Goal: Entertainment & Leisure: Consume media (video, audio)

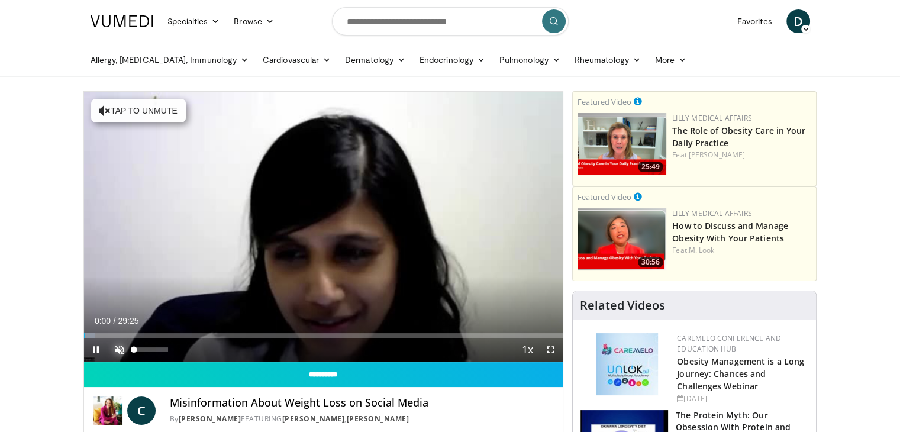
click at [118, 348] on span "Video Player" at bounding box center [120, 350] width 24 height 24
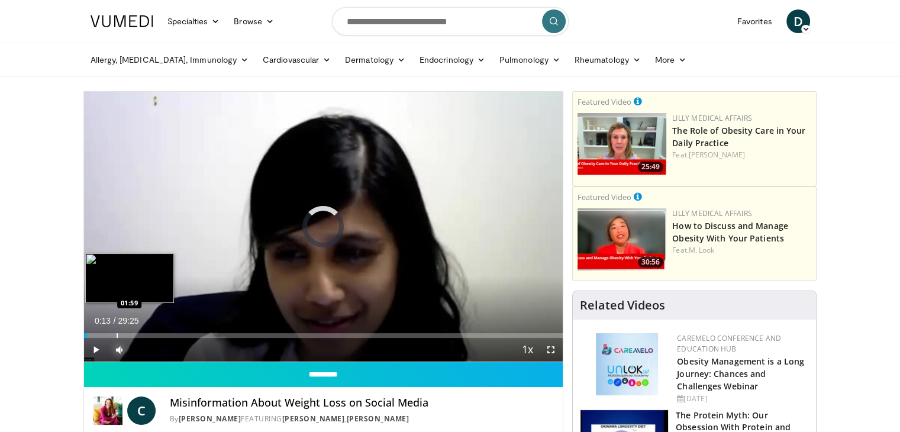
drag, startPoint x: 83, startPoint y: 334, endPoint x: 117, endPoint y: 332, distance: 33.8
click at [117, 333] on div "Progress Bar" at bounding box center [117, 335] width 1 height 5
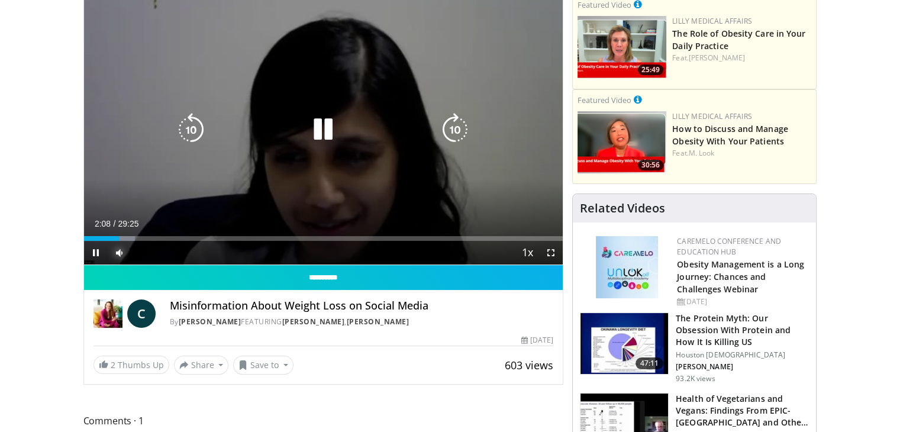
scroll to position [118, 0]
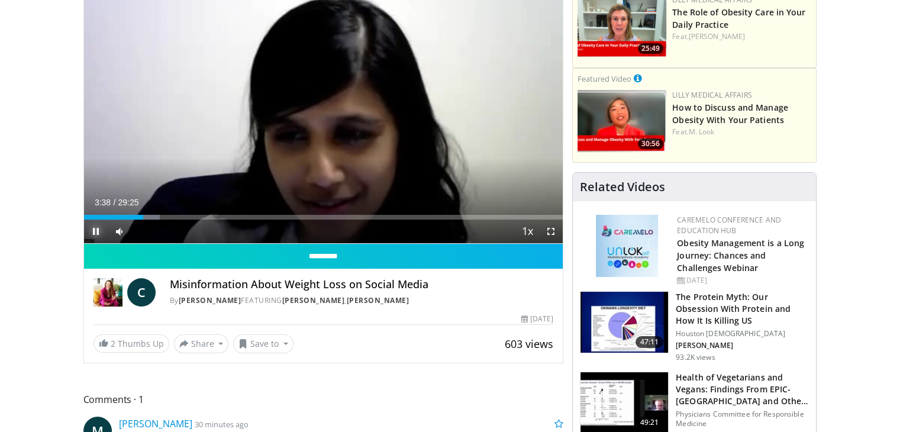
click at [90, 229] on span "Video Player" at bounding box center [96, 232] width 24 height 24
drag, startPoint x: 143, startPoint y: 216, endPoint x: 256, endPoint y: 220, distance: 112.5
click at [256, 220] on div "Current Time 10:34 / Duration 29:25 Play Skip Backward Skip Forward Mute Loaded…" at bounding box center [324, 232] width 480 height 24
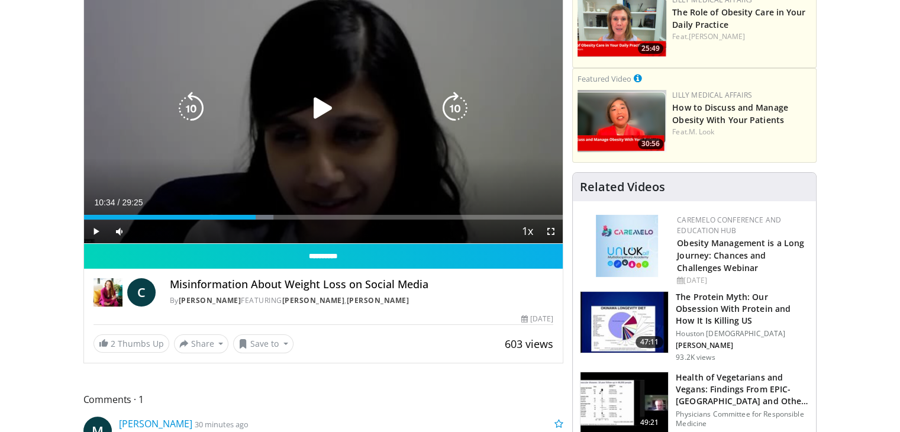
click at [322, 110] on icon "Video Player" at bounding box center [323, 108] width 33 height 33
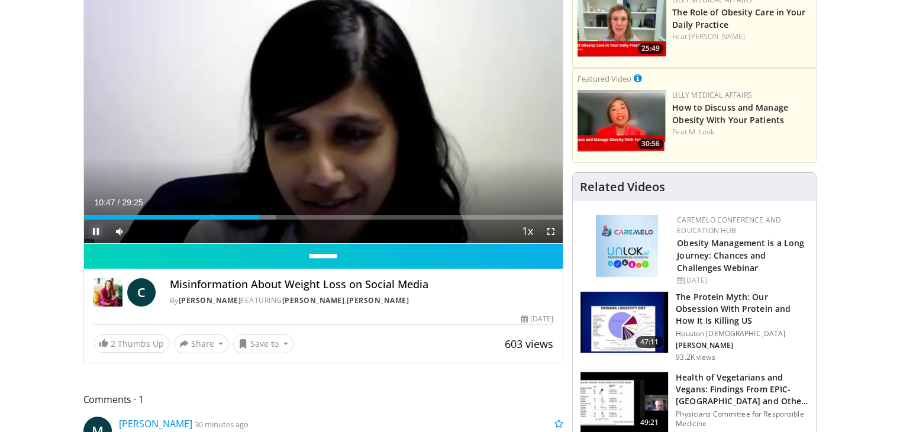
drag, startPoint x: 91, startPoint y: 227, endPoint x: 260, endPoint y: 63, distance: 236.1
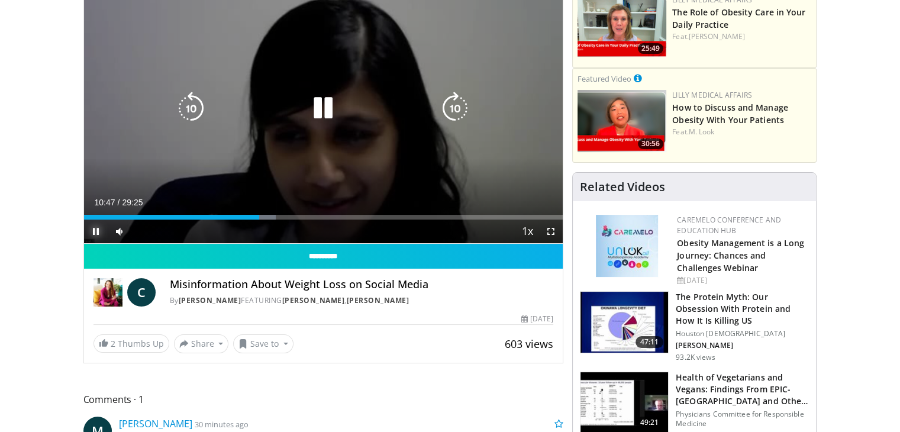
click at [92, 226] on span "Video Player" at bounding box center [96, 232] width 24 height 24
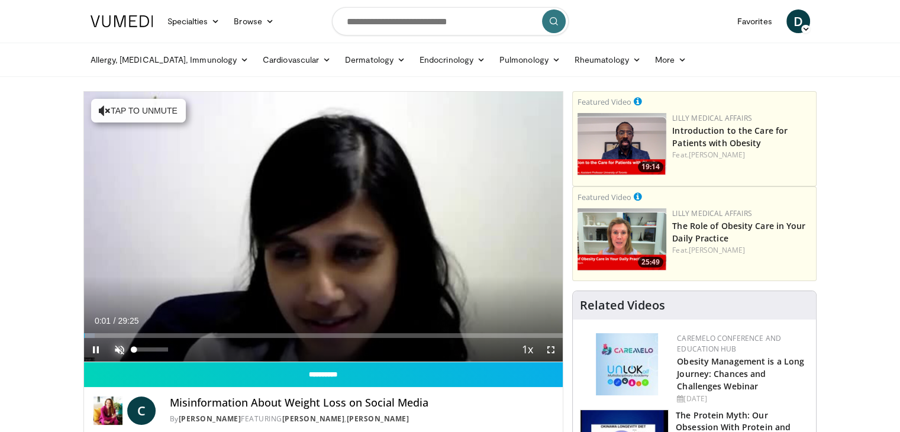
click at [117, 344] on span "Video Player" at bounding box center [120, 350] width 24 height 24
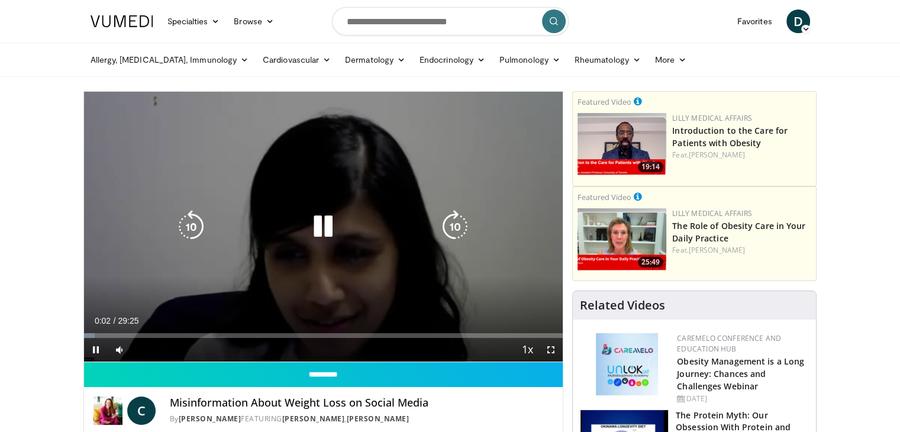
click at [317, 223] on icon "Video Player" at bounding box center [323, 226] width 33 height 33
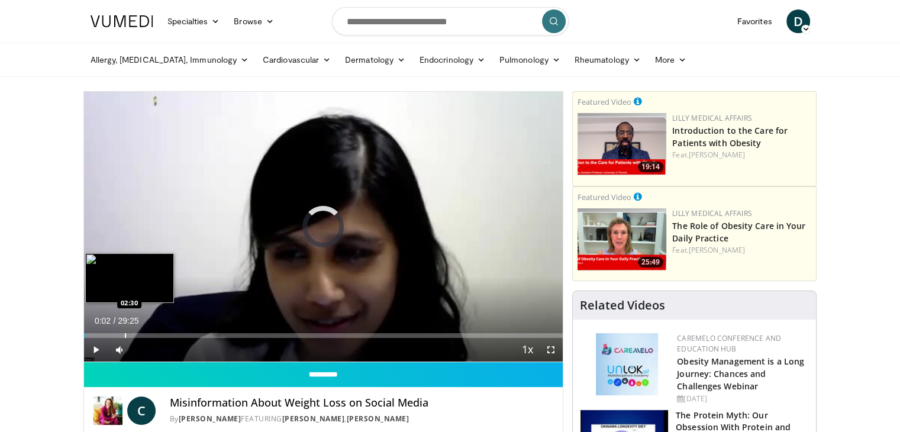
drag, startPoint x: 101, startPoint y: 334, endPoint x: 143, endPoint y: 335, distance: 42.1
click at [142, 338] on div "Current Time 0:02 / Duration 29:25 Play Skip Backward Skip Forward Mute Loaded …" at bounding box center [324, 350] width 480 height 24
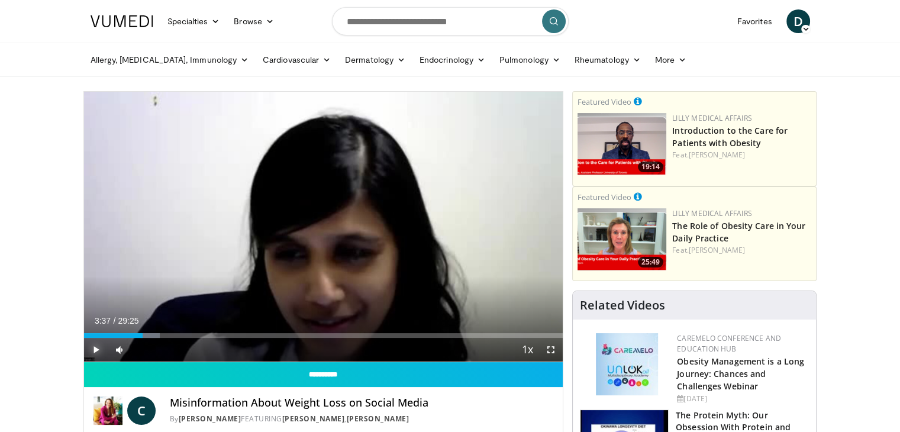
click at [98, 348] on span "Video Player" at bounding box center [96, 350] width 24 height 24
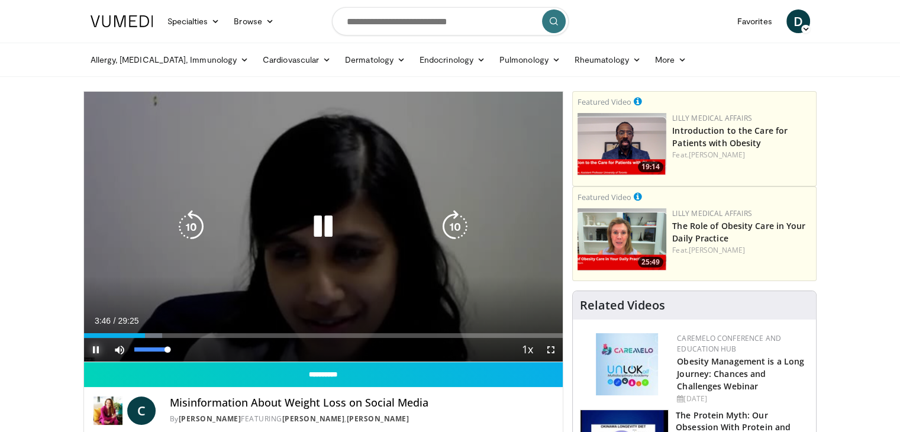
drag, startPoint x: 144, startPoint y: 349, endPoint x: 167, endPoint y: 350, distance: 22.5
click at [167, 350] on div "Volume Level" at bounding box center [150, 350] width 33 height 4
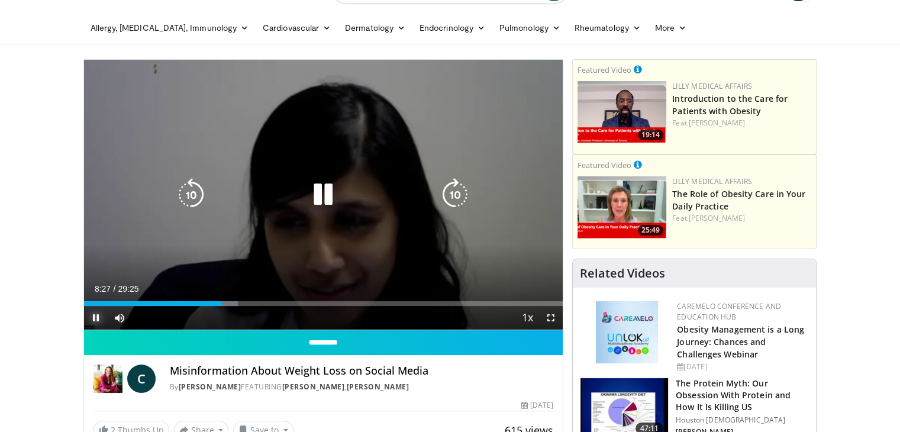
scroll to position [59, 0]
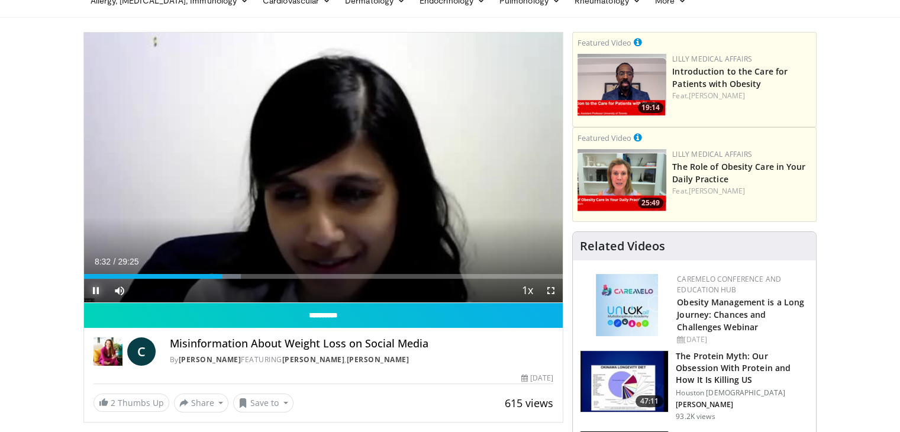
click at [96, 287] on span "Video Player" at bounding box center [96, 291] width 24 height 24
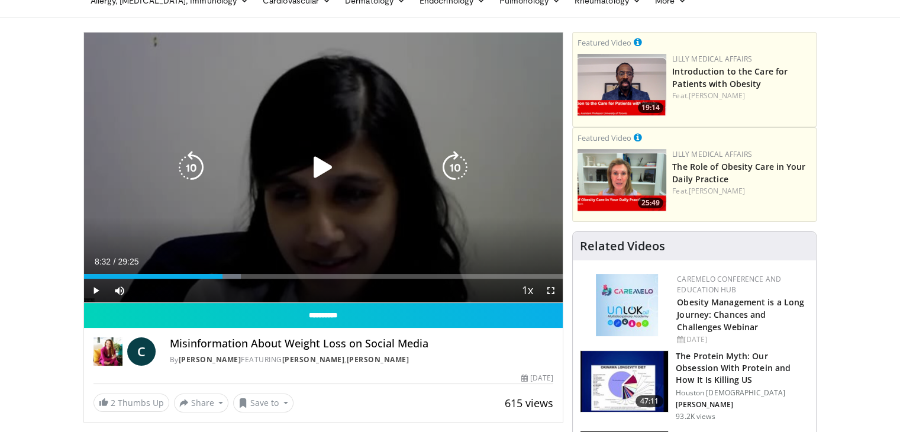
click at [130, 247] on div "10 seconds Tap to unmute" at bounding box center [324, 168] width 480 height 270
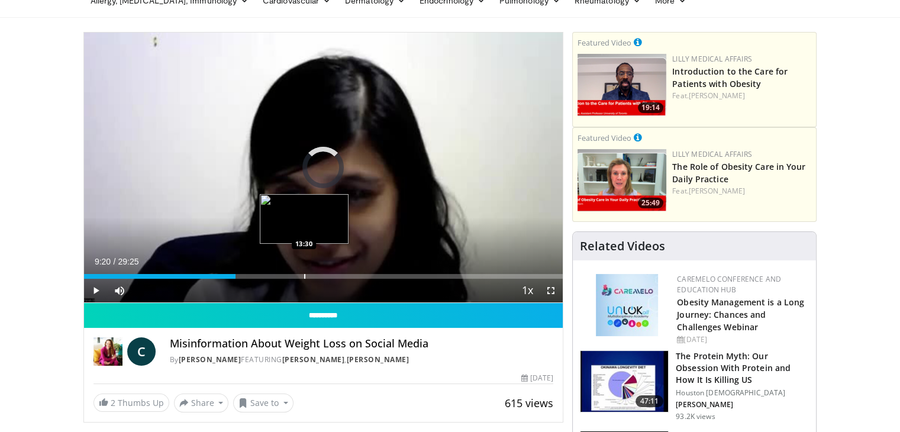
drag, startPoint x: 220, startPoint y: 274, endPoint x: 303, endPoint y: 272, distance: 82.9
click at [303, 272] on div "Loaded : 0.00% 13:28 13:30" at bounding box center [324, 273] width 480 height 11
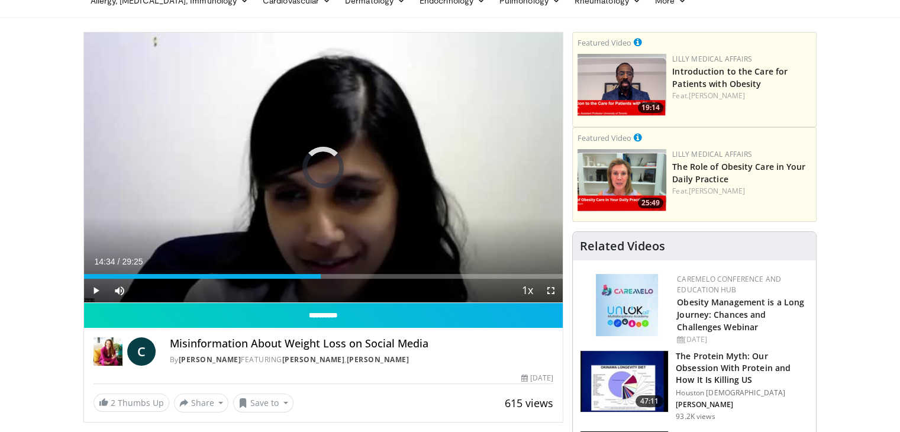
drag, startPoint x: 307, startPoint y: 272, endPoint x: 392, endPoint y: 279, distance: 85.5
click at [392, 279] on div "Current Time 14:34 / Duration 29:25 Play Skip Backward Skip Forward Mute 63% Lo…" at bounding box center [324, 291] width 480 height 24
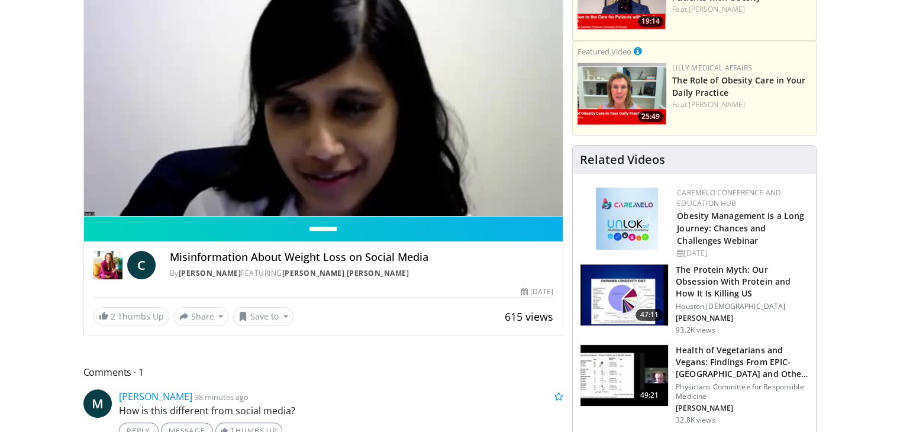
scroll to position [118, 0]
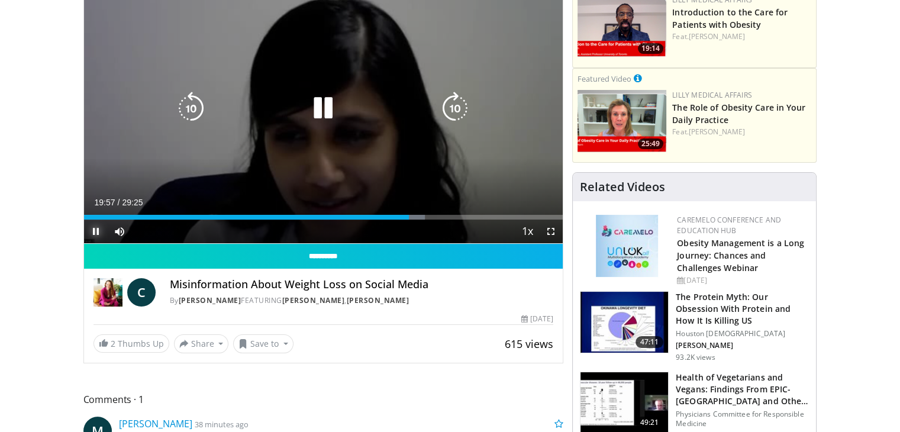
drag, startPoint x: 91, startPoint y: 228, endPoint x: 317, endPoint y: 12, distance: 312.8
click at [95, 221] on span "Video Player" at bounding box center [96, 232] width 24 height 24
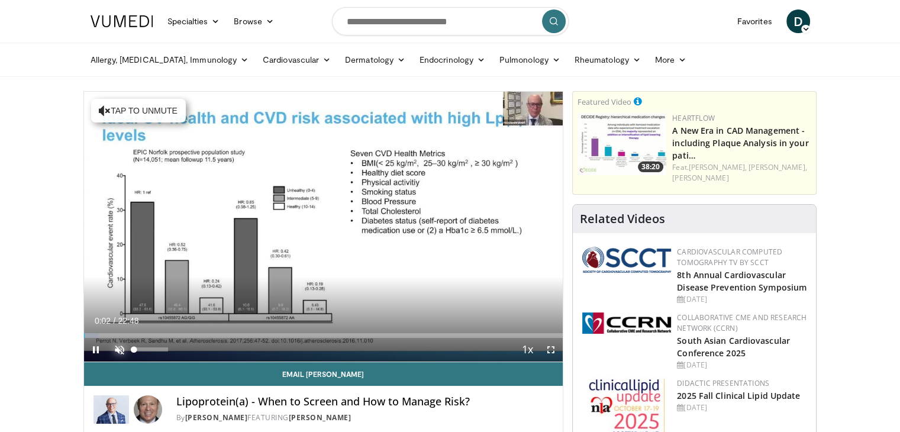
click at [114, 351] on span "Video Player" at bounding box center [120, 350] width 24 height 24
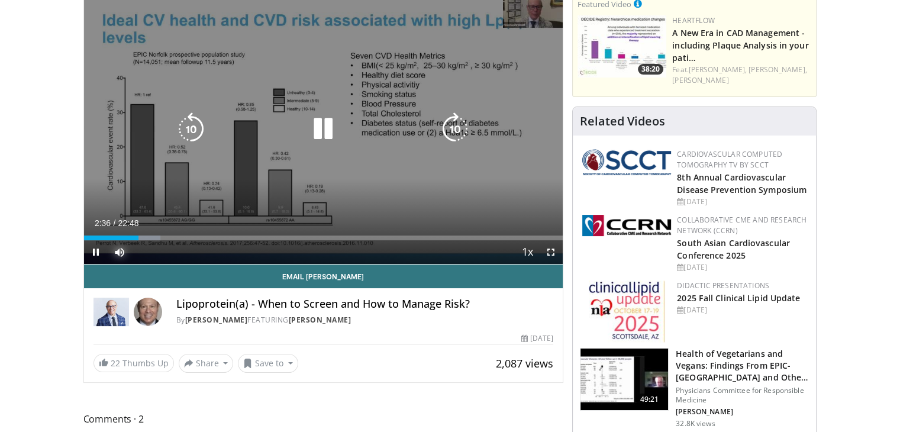
scroll to position [118, 0]
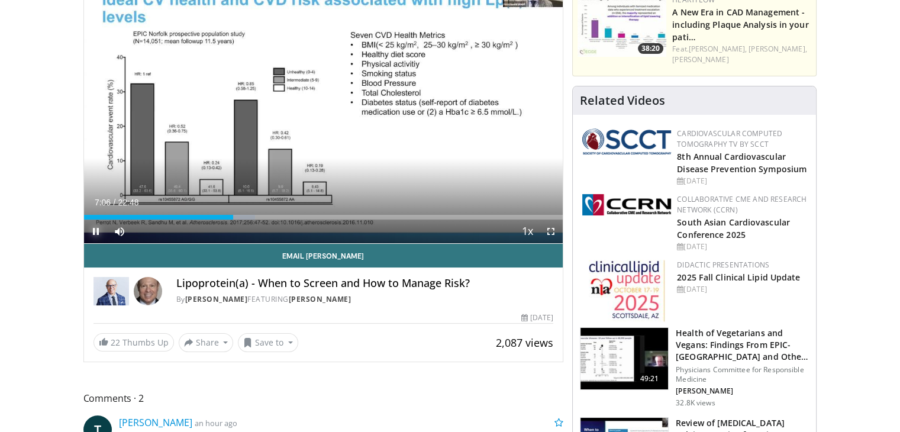
click at [94, 229] on span "Video Player" at bounding box center [96, 232] width 24 height 24
